Goal: Information Seeking & Learning: Learn about a topic

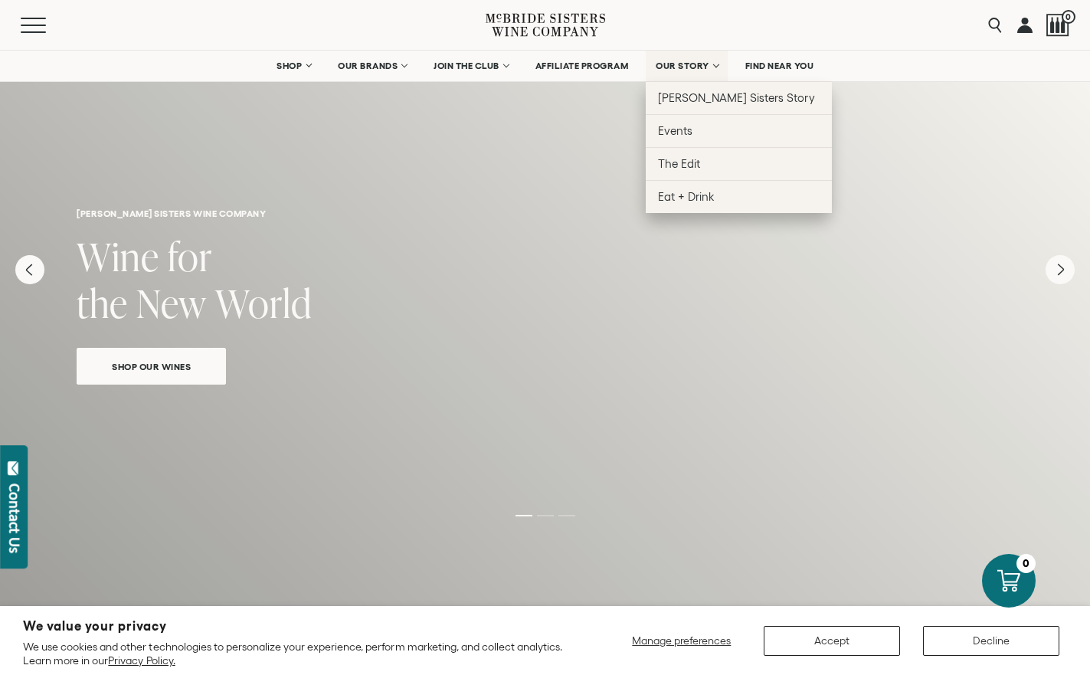
click at [687, 65] on span "OUR STORY" at bounding box center [683, 66] width 54 height 11
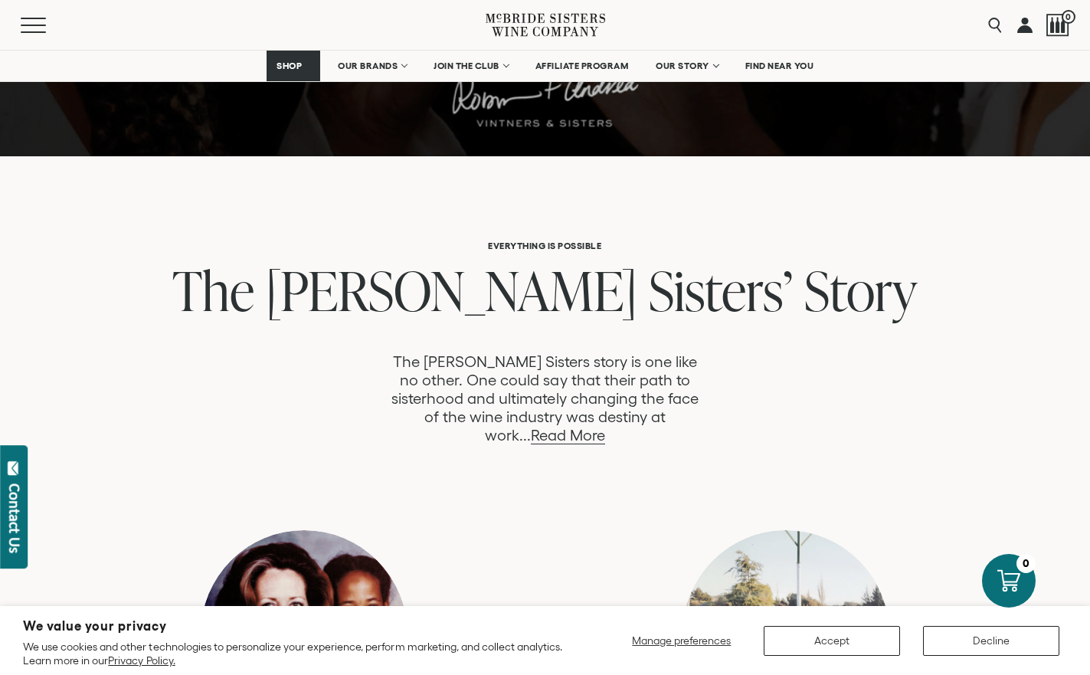
scroll to position [723, 0]
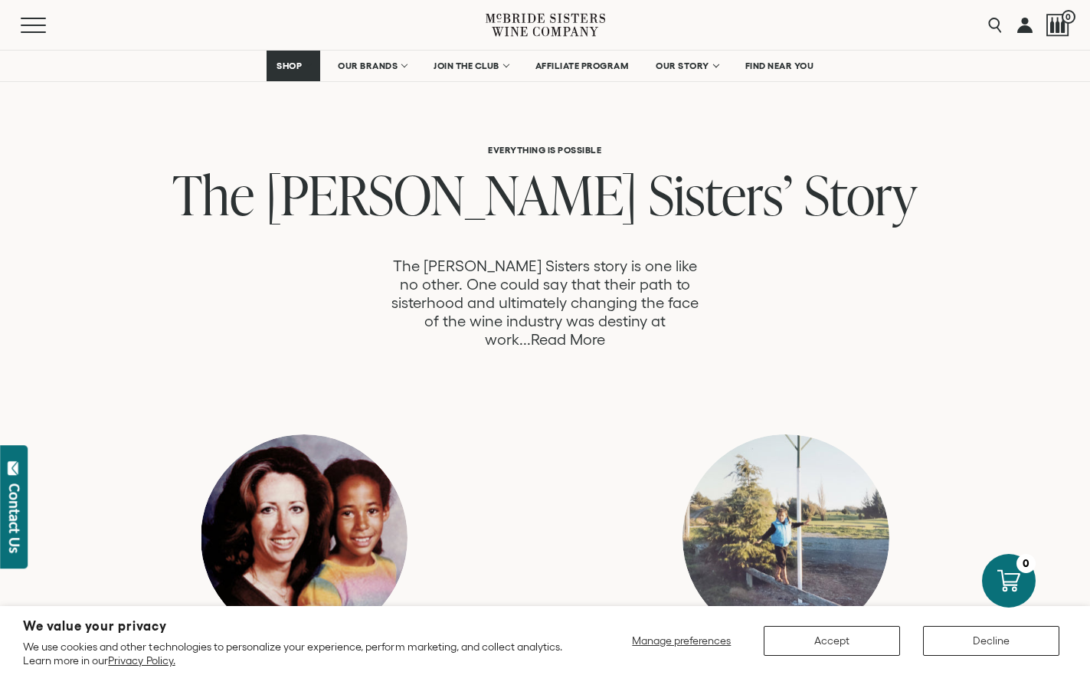
click at [605, 331] on link "Read More" at bounding box center [568, 340] width 74 height 18
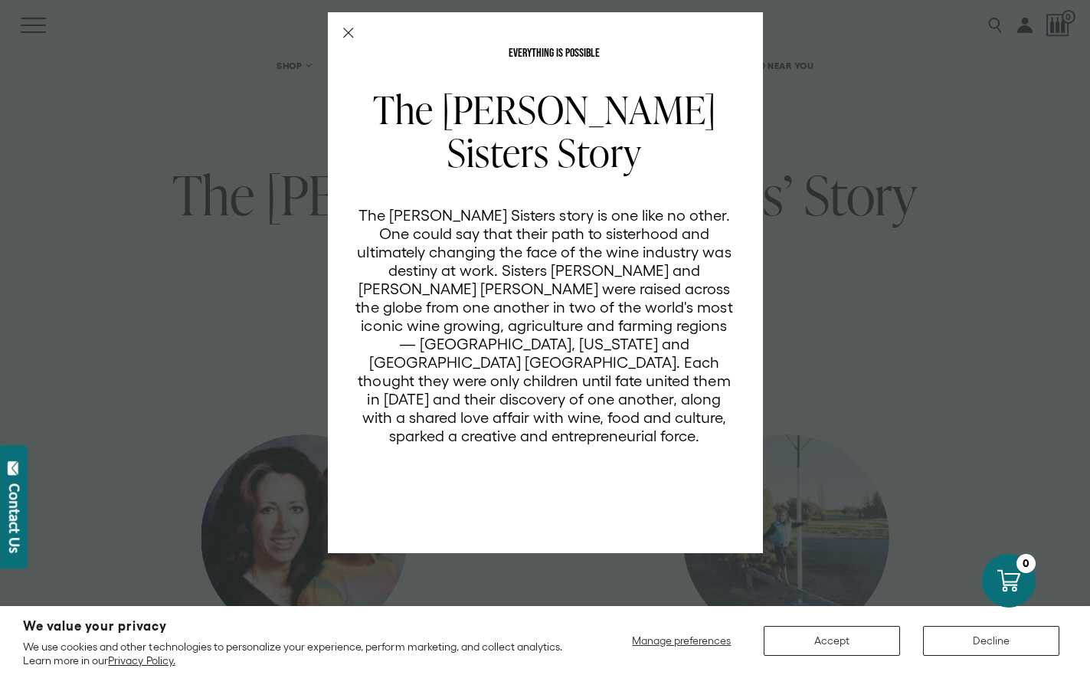
scroll to position [0, 0]
click at [868, 345] on div "EVERYTHING IS POSSIBLE The [PERSON_NAME] Sisters Story The [PERSON_NAME] Sister…" at bounding box center [545, 337] width 1090 height 675
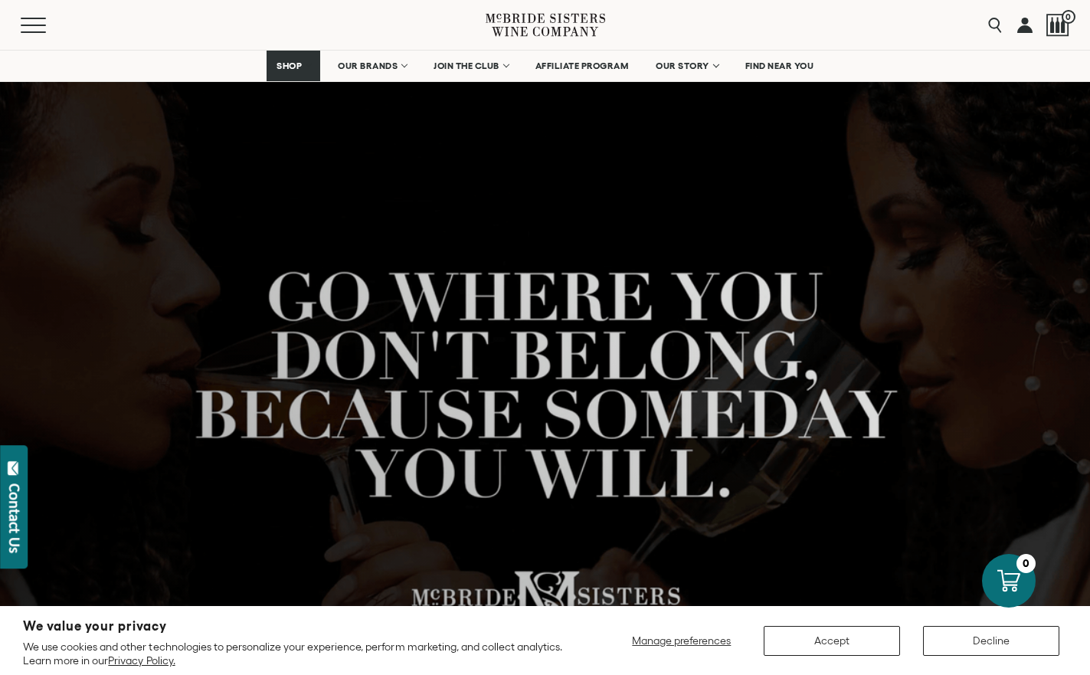
scroll to position [547, 0]
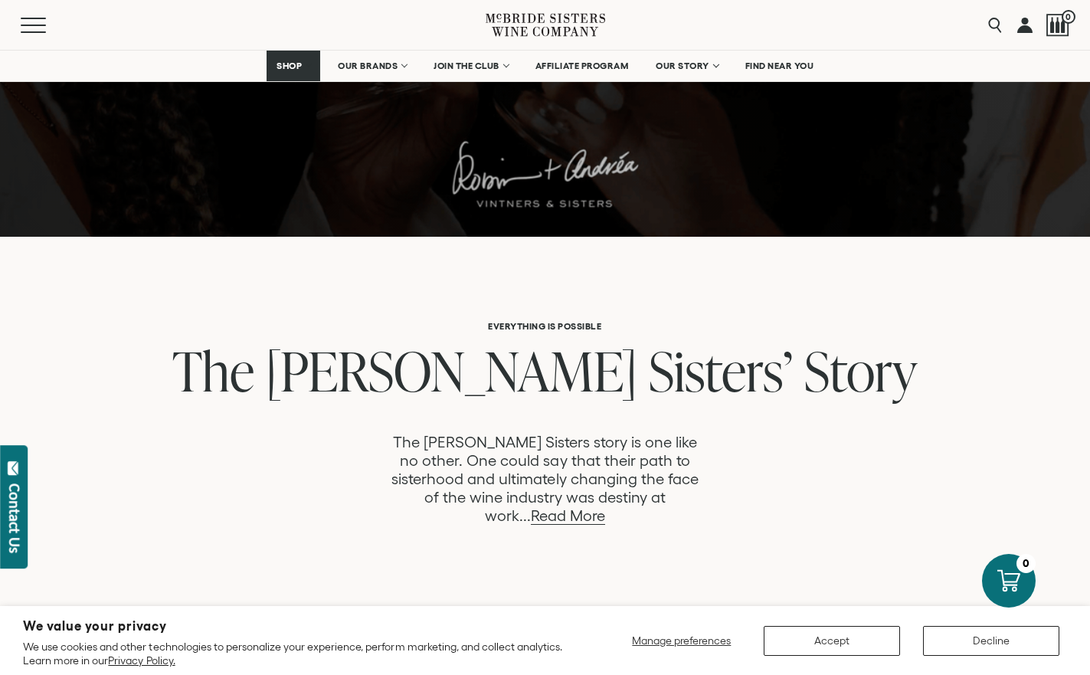
click at [605, 507] on link "Read More" at bounding box center [568, 516] width 74 height 18
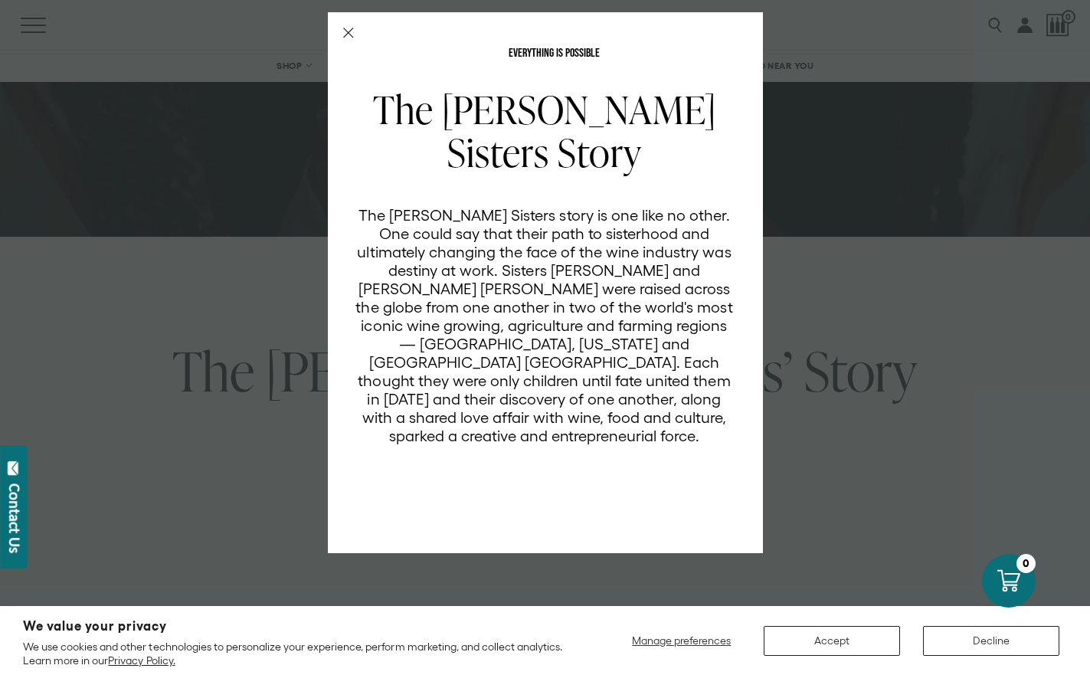
scroll to position [0, 0]
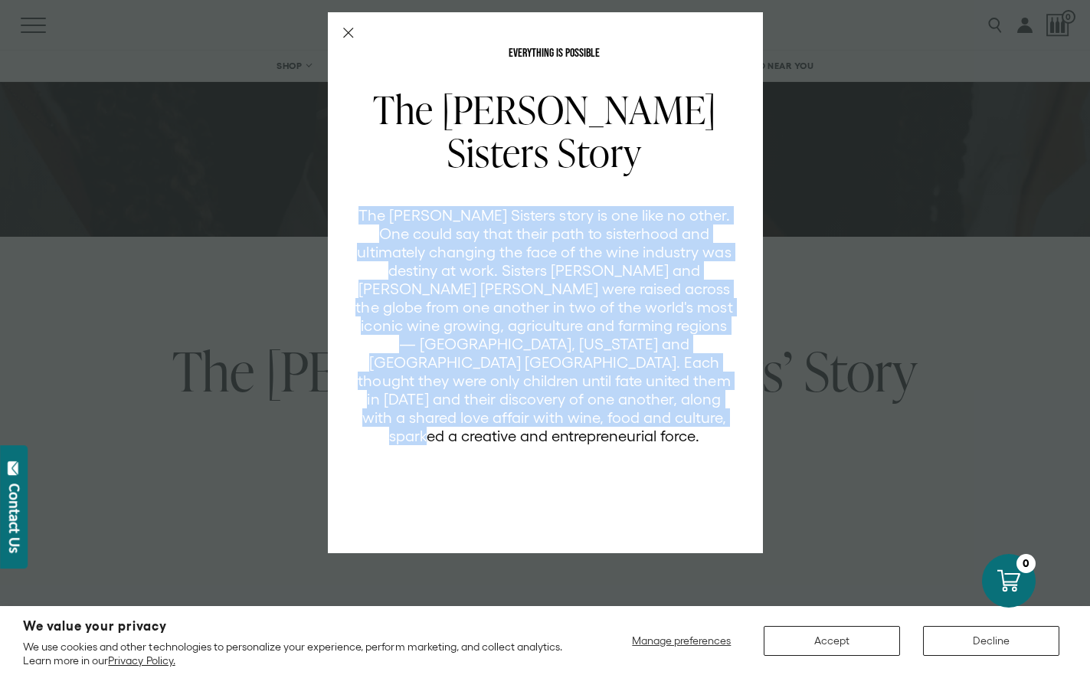
drag, startPoint x: 682, startPoint y: 425, endPoint x: 355, endPoint y: 216, distance: 388.2
click at [355, 216] on p "The [PERSON_NAME] Sisters story is one like no other. One could say that their …" at bounding box center [544, 325] width 378 height 239
copy p "The [PERSON_NAME] Sisters story is one like no other. One could say that their …"
